Goal: Find contact information: Find contact information

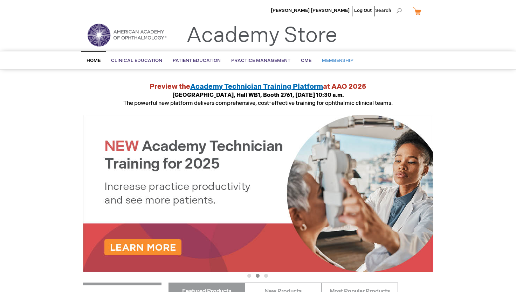
click at [340, 61] on span "Membership" at bounding box center [338, 61] width 32 height 6
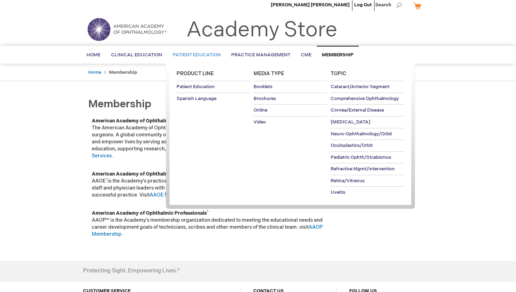
scroll to position [9, 0]
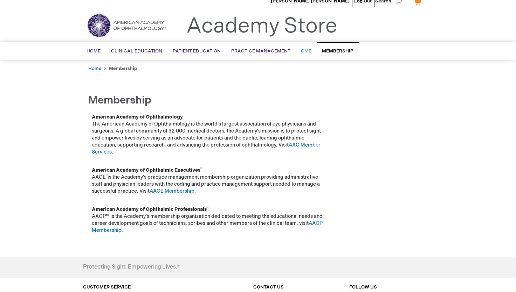
click at [302, 52] on span "CME" at bounding box center [306, 51] width 11 height 6
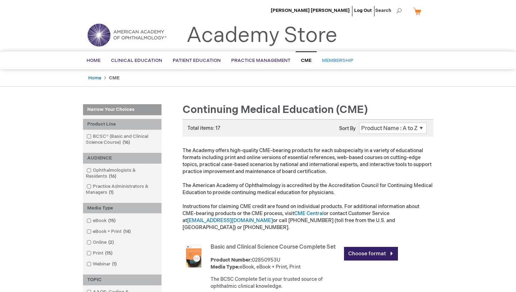
click at [331, 61] on span "Membership" at bounding box center [338, 61] width 32 height 6
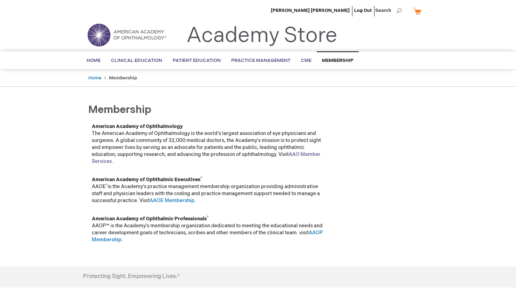
click at [298, 155] on link "AAO Member Services" at bounding box center [206, 158] width 229 height 13
